Goal: Find specific fact: Find specific fact

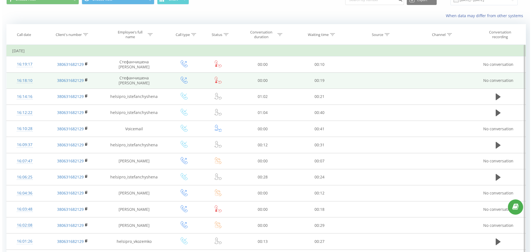
scroll to position [28, 0]
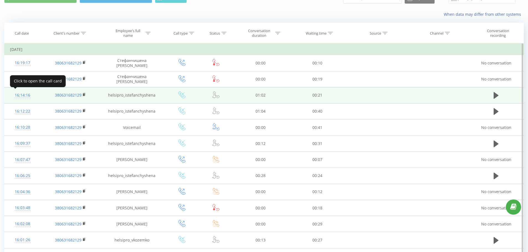
click at [20, 95] on div "16:14:16" at bounding box center [22, 95] width 25 height 11
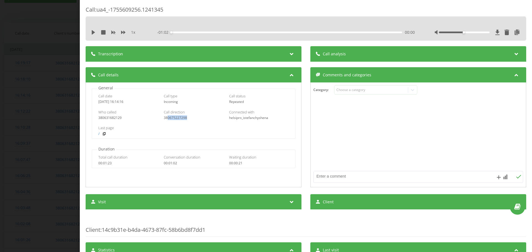
drag, startPoint x: 185, startPoint y: 119, endPoint x: 167, endPoint y: 117, distance: 18.6
click at [167, 117] on div "380675227298" at bounding box center [194, 118] width 60 height 4
copy div "0675227298"
click at [172, 120] on div "380675227298" at bounding box center [194, 118] width 60 height 4
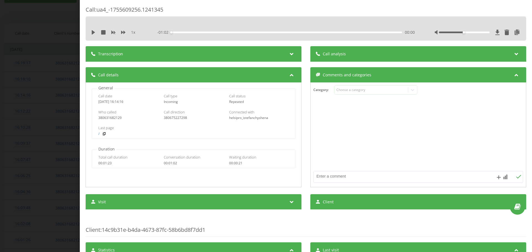
click at [116, 119] on div "380631682129" at bounding box center [128, 118] width 60 height 4
copy div "380631682129"
